Goal: Task Accomplishment & Management: Manage account settings

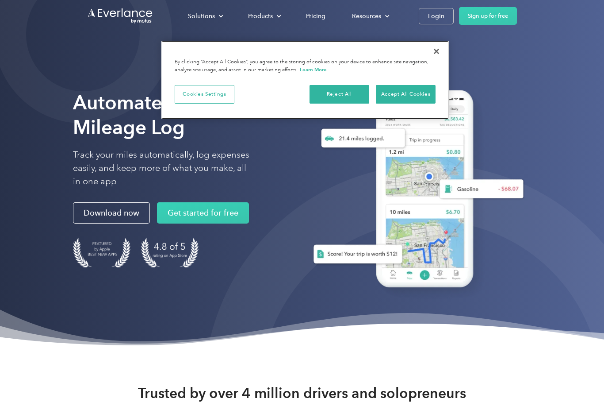
click at [435, 51] on button "Close" at bounding box center [436, 51] width 19 height 19
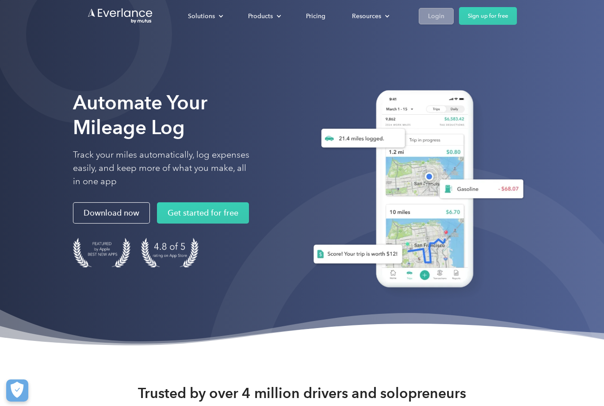
click at [435, 20] on div "Login" at bounding box center [436, 16] width 16 height 11
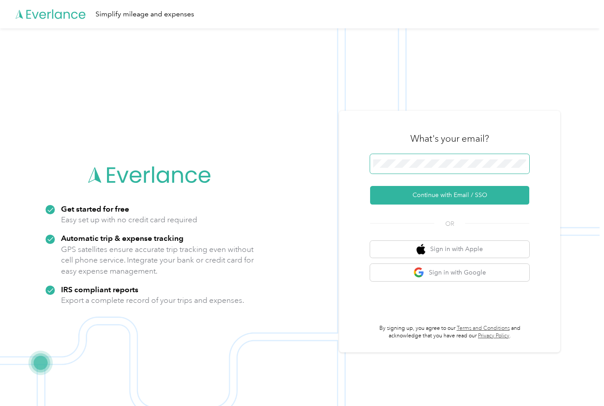
click at [431, 173] on span at bounding box center [449, 163] width 159 height 19
click at [453, 204] on button "Continue with Email / SSO" at bounding box center [449, 195] width 159 height 19
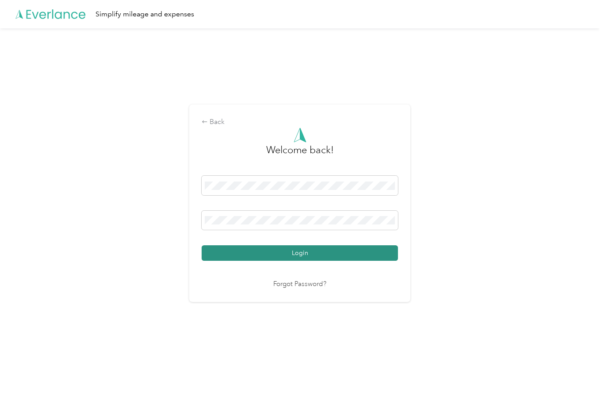
click at [368, 261] on button "Login" at bounding box center [300, 252] width 196 height 15
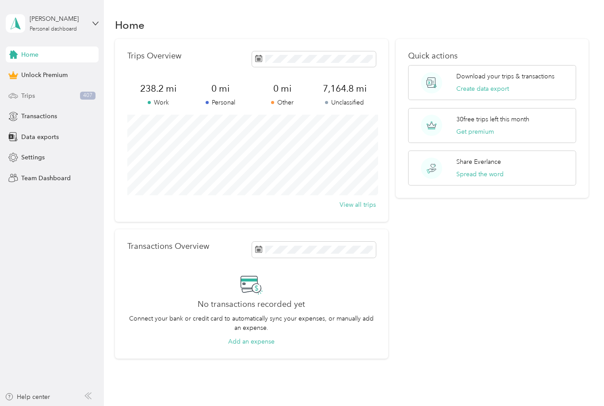
click at [33, 97] on span "Trips" at bounding box center [28, 95] width 14 height 9
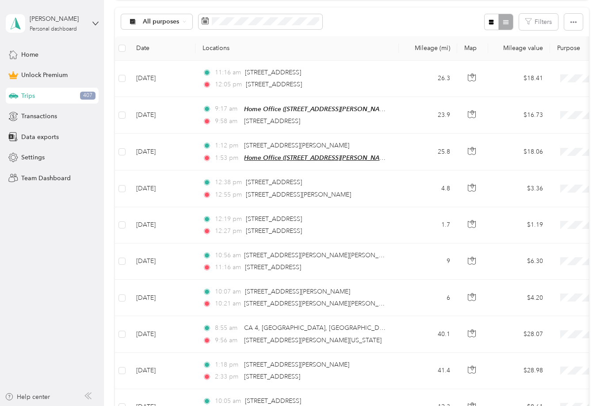
scroll to position [193, 0]
